Goal: Book appointment/travel/reservation

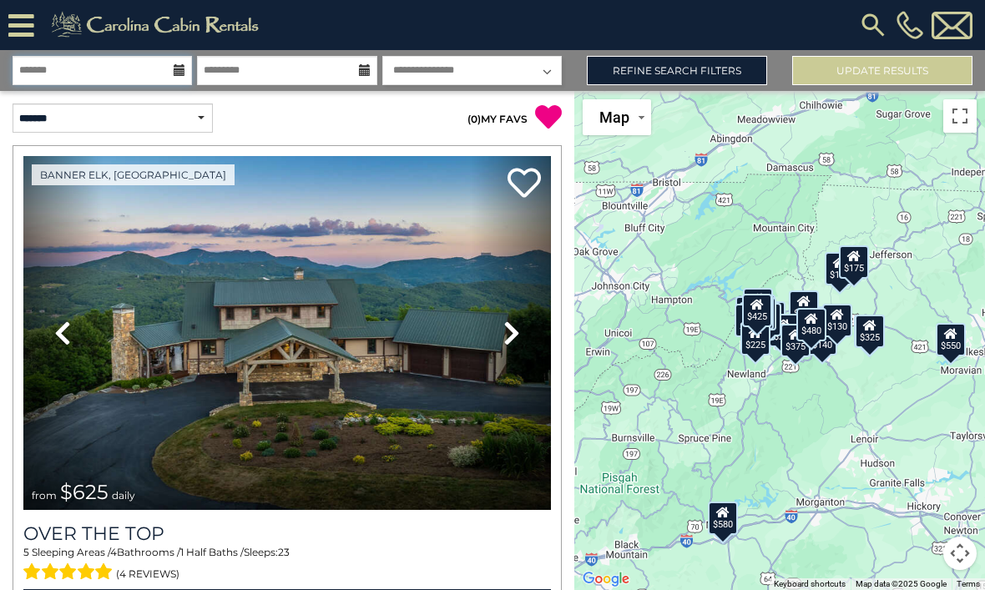
click at [45, 58] on input "text" at bounding box center [102, 70] width 179 height 29
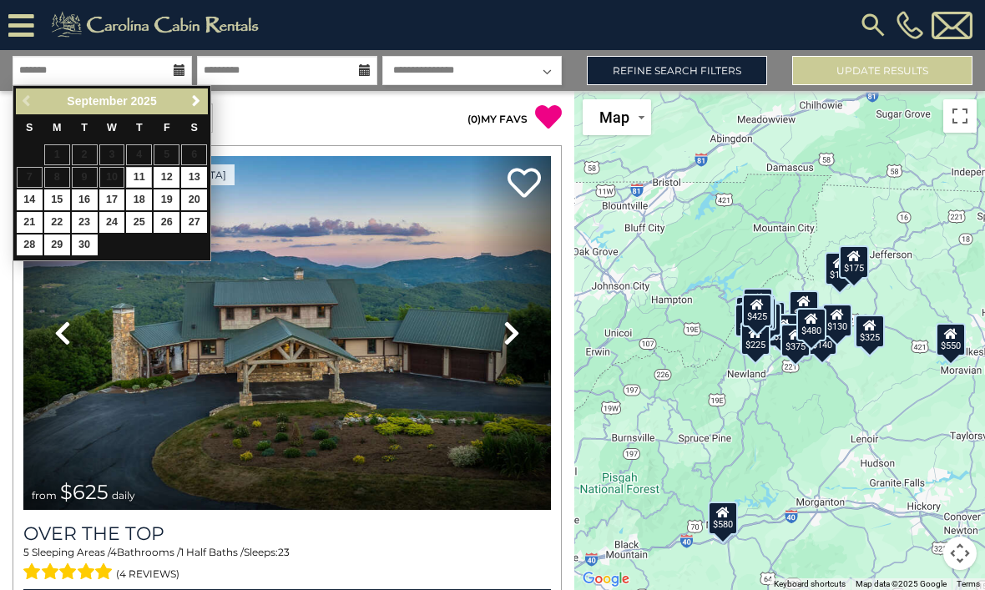
click at [826, 78] on button "Update Results" at bounding box center [882, 70] width 180 height 29
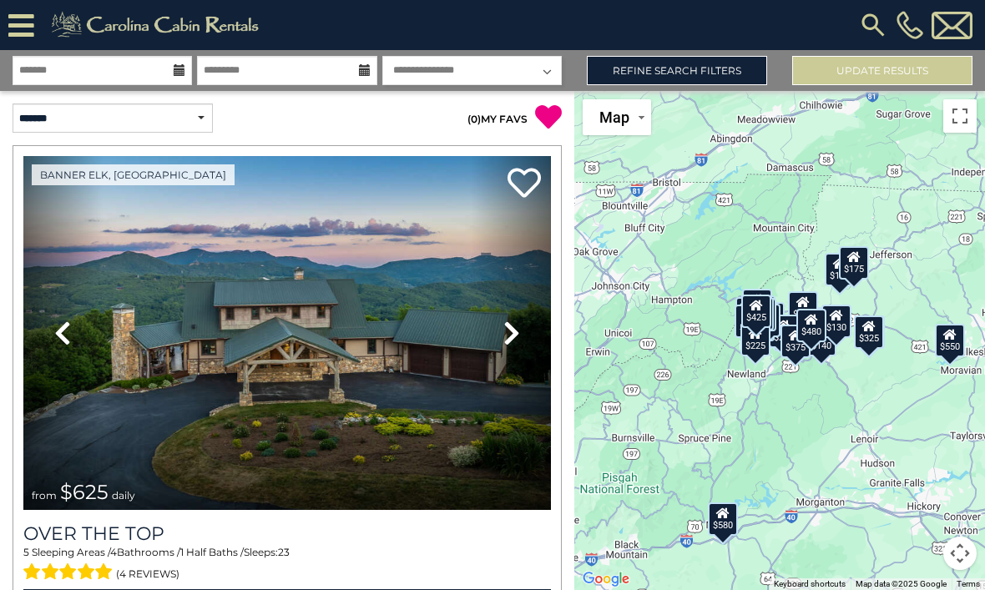
click at [31, 33] on icon at bounding box center [21, 25] width 26 height 29
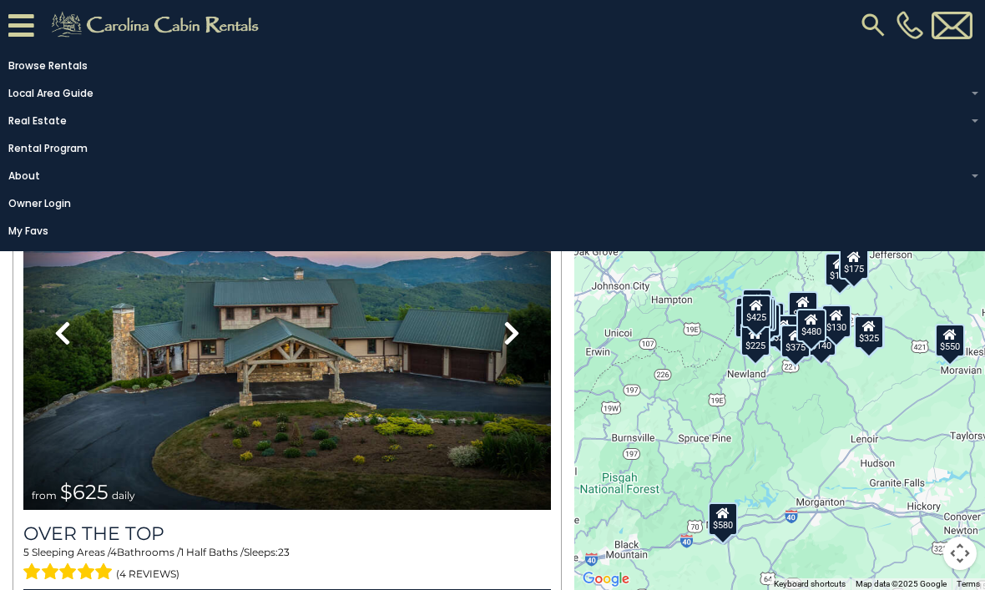
click at [877, 21] on img at bounding box center [873, 25] width 30 height 30
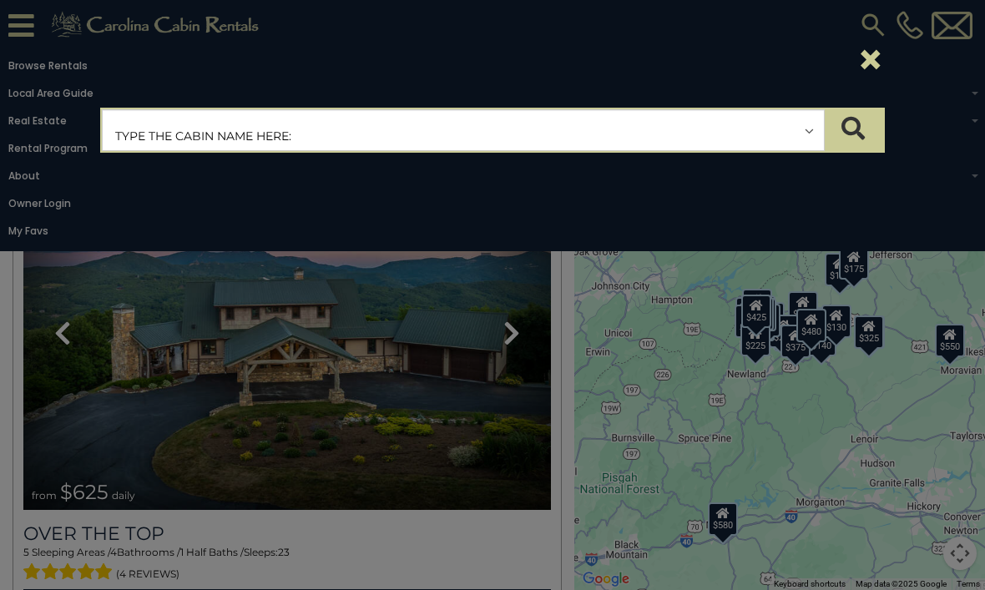
click at [124, 134] on input "text" at bounding box center [463, 131] width 721 height 42
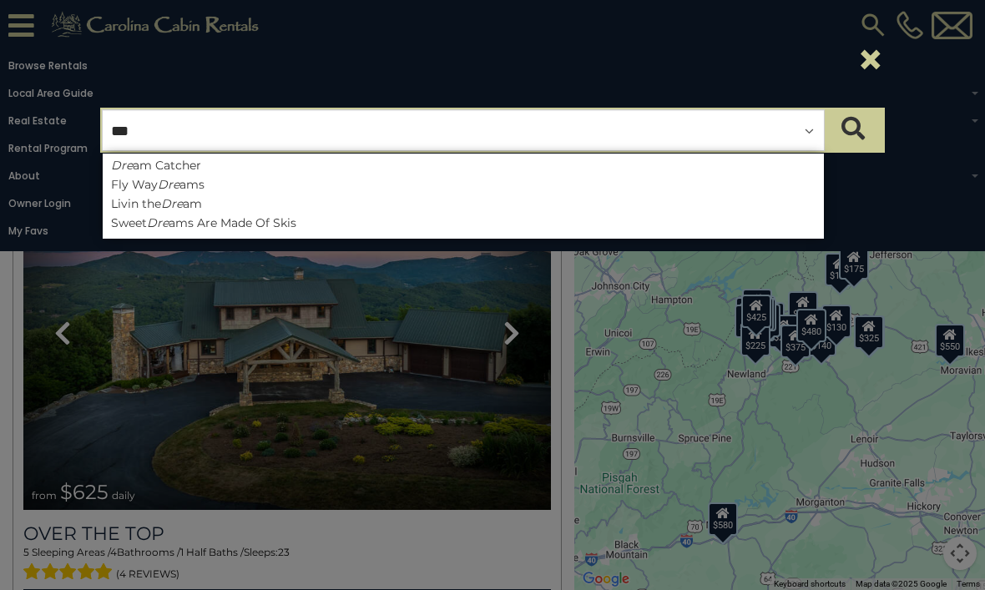
type input "****"
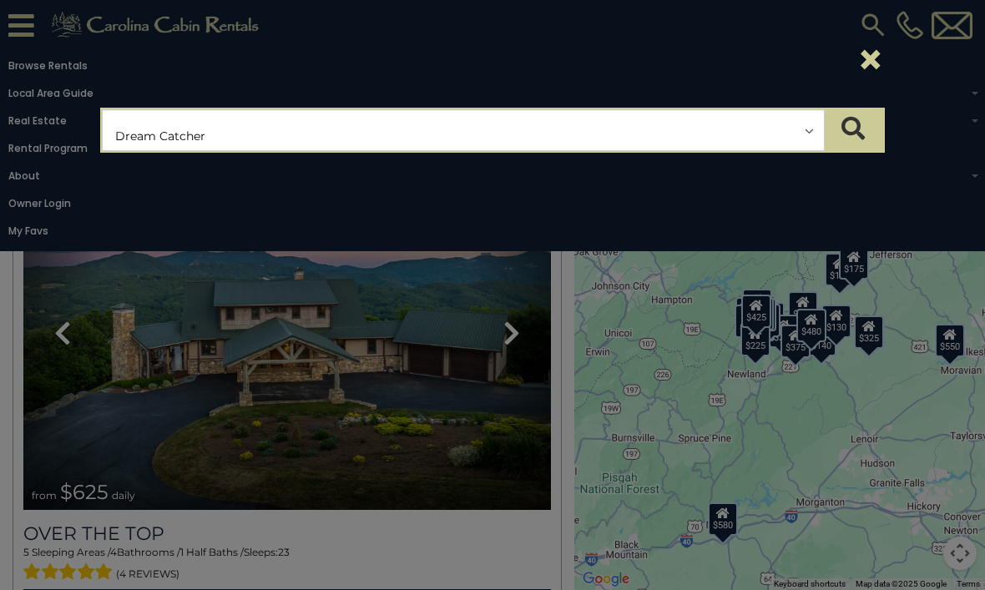
click at [865, 134] on button "submit" at bounding box center [853, 130] width 58 height 42
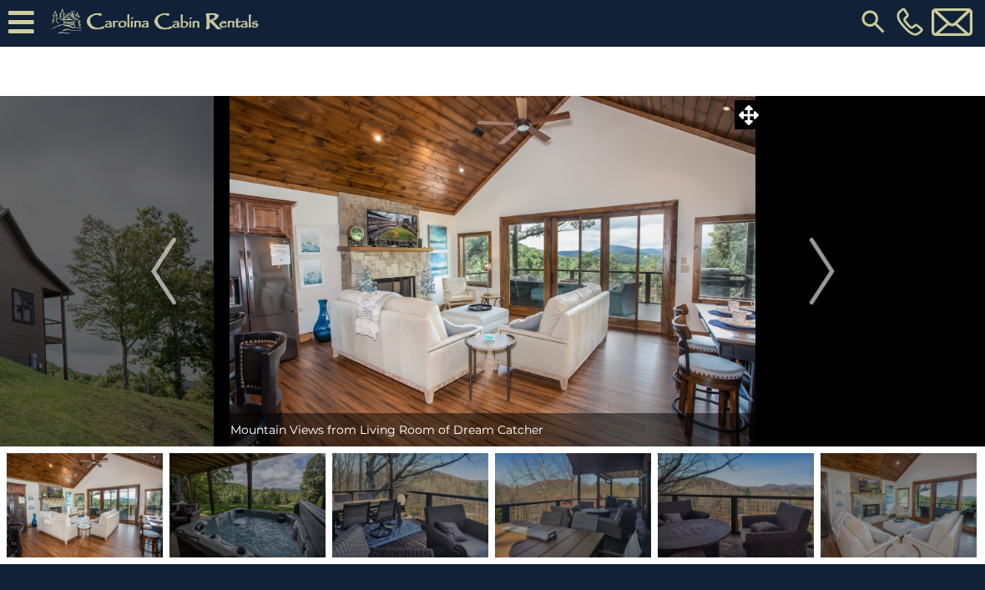
scroll to position [3, 0]
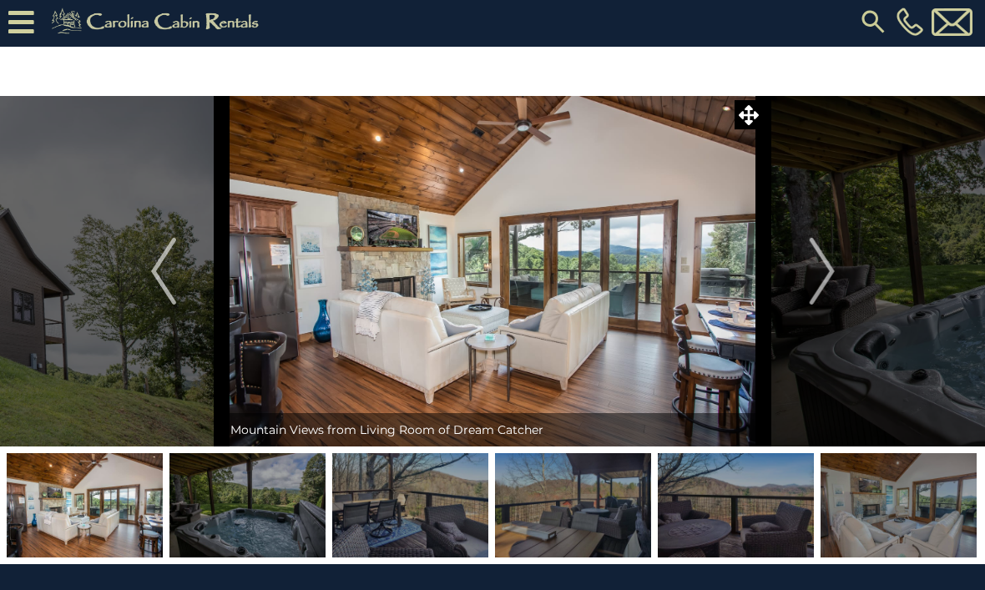
click at [592, 216] on img at bounding box center [493, 271] width 542 height 351
